Goal: Task Accomplishment & Management: Use online tool/utility

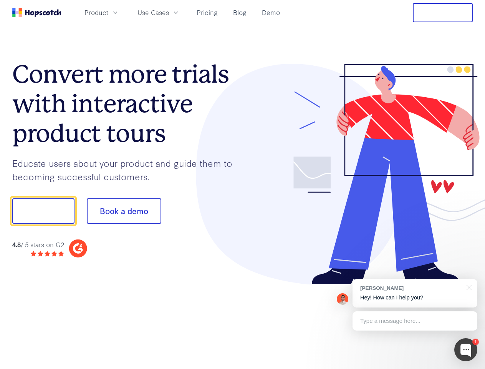
click at [243, 184] on div at bounding box center [358, 174] width 230 height 221
click at [108, 12] on span "Product" at bounding box center [97, 13] width 24 height 10
click at [169, 12] on span "Use Cases" at bounding box center [153, 13] width 31 height 10
click at [443, 13] on button "Free Trial" at bounding box center [443, 12] width 60 height 19
click at [43, 211] on button "Show me!" at bounding box center [43, 210] width 62 height 25
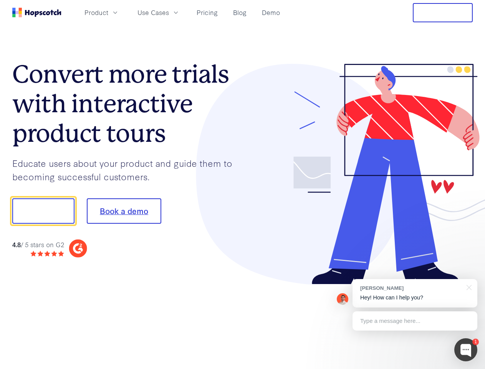
click at [124, 211] on button "Book a demo" at bounding box center [124, 210] width 75 height 25
click at [466, 350] on div at bounding box center [465, 349] width 23 height 23
click at [415, 293] on div "[PERSON_NAME] Hey! How can I help you?" at bounding box center [415, 293] width 125 height 28
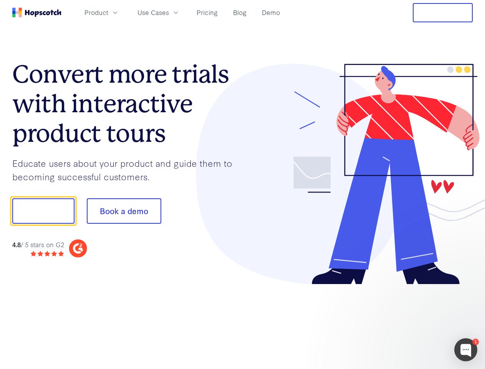
click at [468, 287] on div at bounding box center [405, 261] width 144 height 153
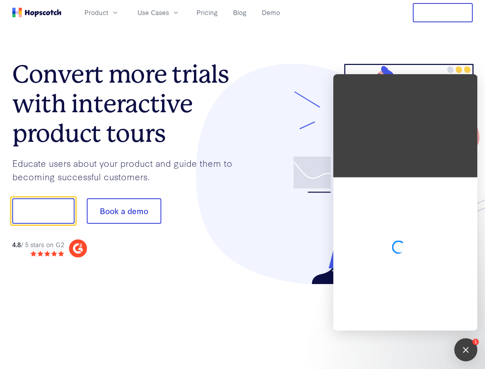
click at [415, 321] on div at bounding box center [405, 253] width 144 height 153
